Goal: Check status: Check status

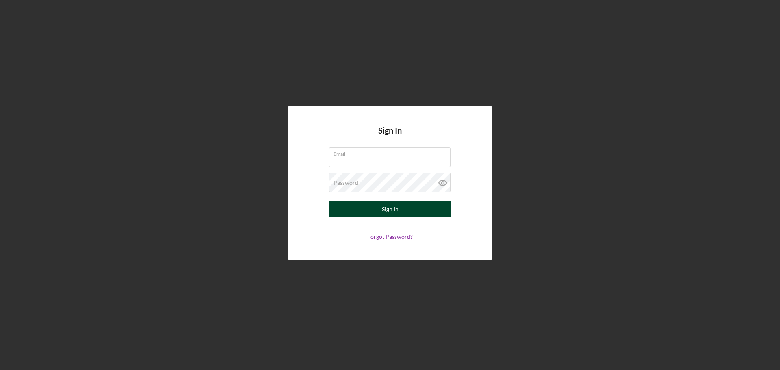
type input "[EMAIL_ADDRESS][DOMAIN_NAME]"
click at [397, 208] on div "Sign In" at bounding box center [390, 209] width 17 height 16
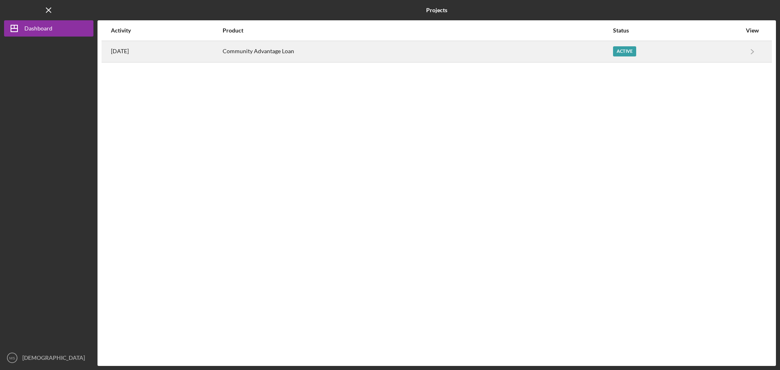
click at [626, 48] on div "Active" at bounding box center [624, 51] width 23 height 10
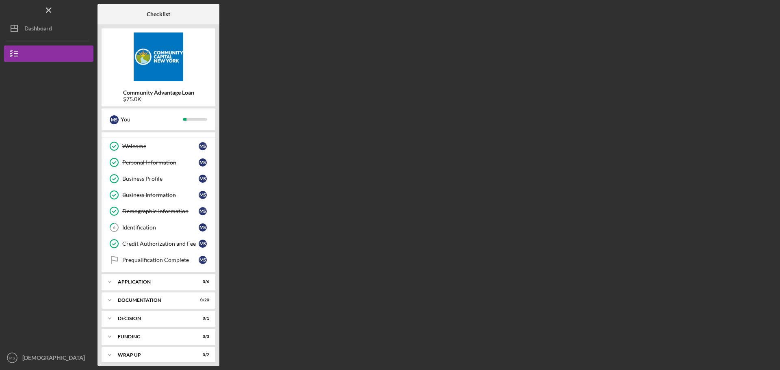
scroll to position [17, 0]
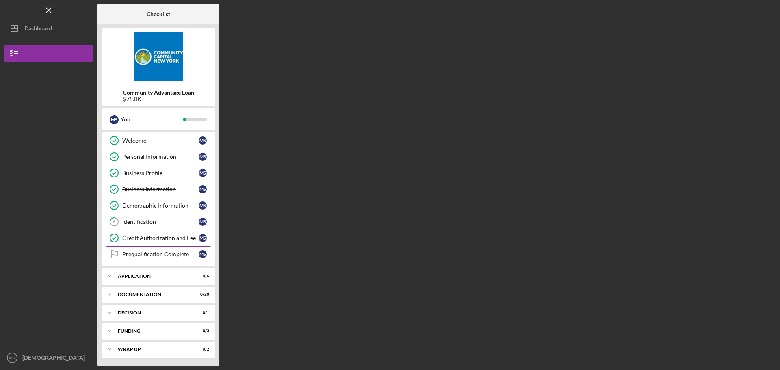
click at [134, 254] on div "Prequalification Complete" at bounding box center [160, 254] width 76 height 7
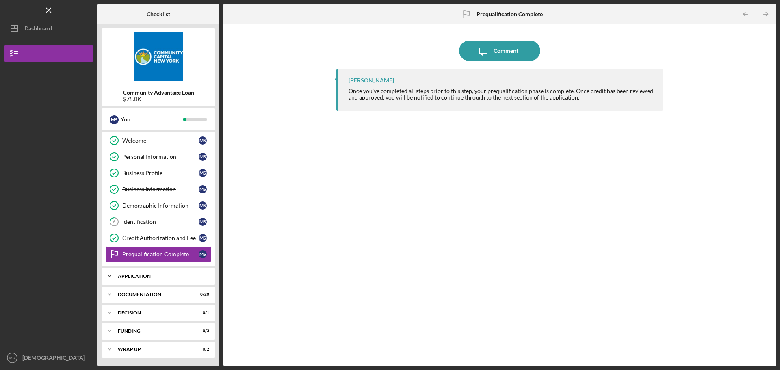
click at [130, 277] on div "Application" at bounding box center [161, 276] width 87 height 5
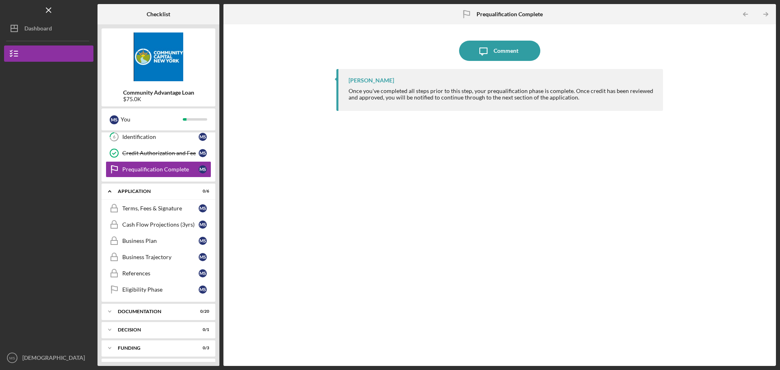
scroll to position [119, 0]
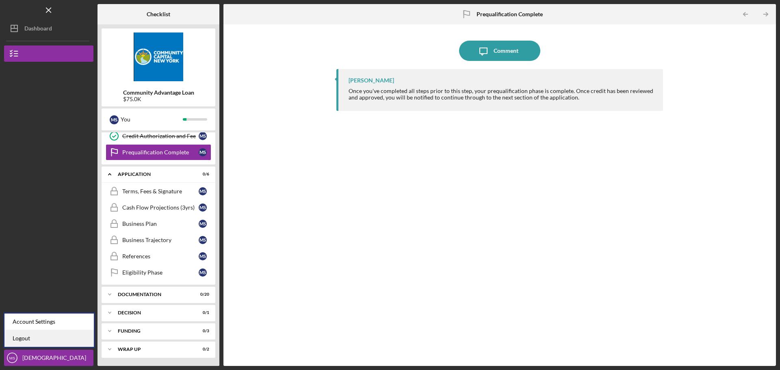
click at [20, 336] on link "Logout" at bounding box center [48, 338] width 89 height 17
